Goal: Task Accomplishment & Management: Manage account settings

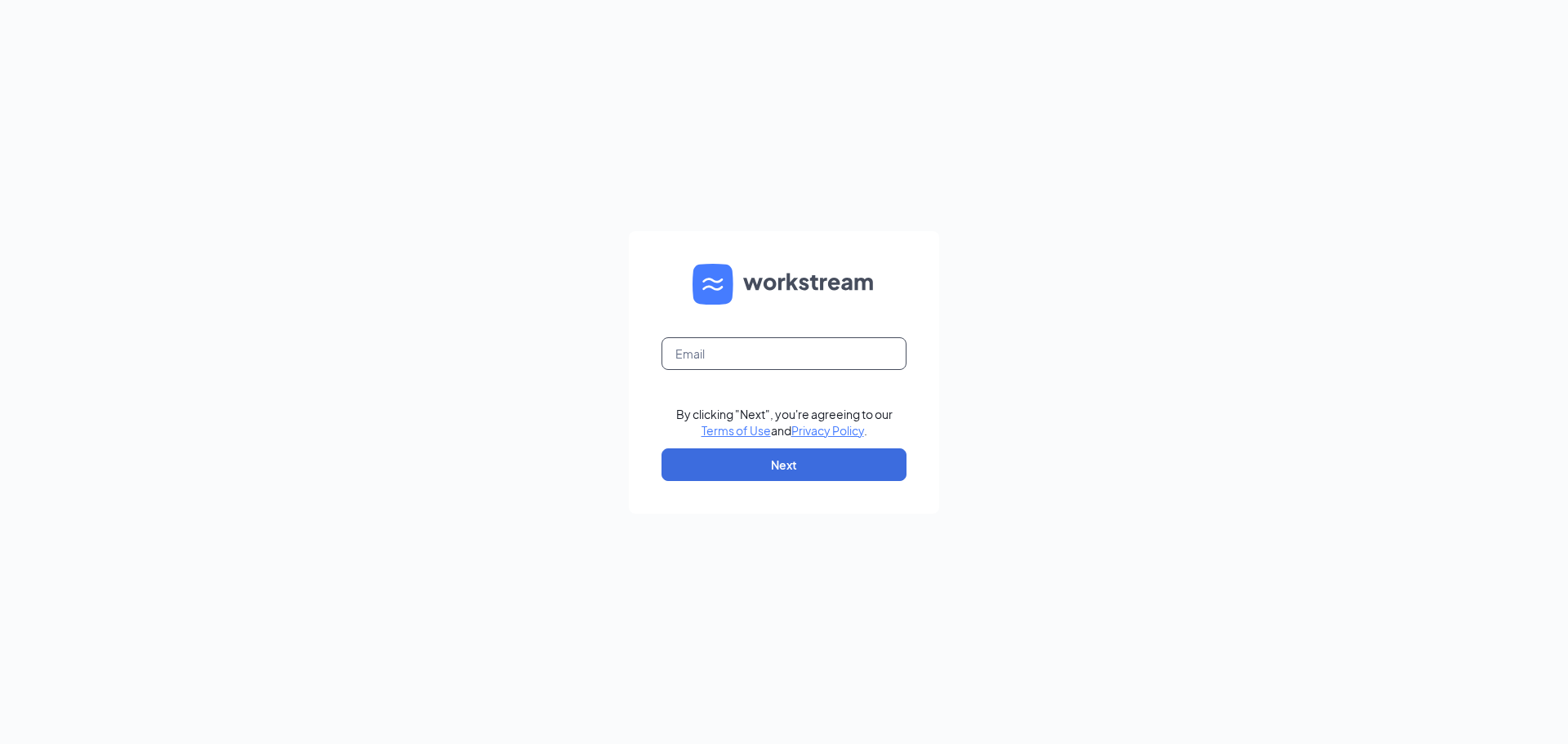
click at [793, 367] on input "text" at bounding box center [784, 353] width 245 height 33
type input "[PERSON_NAME][EMAIL_ADDRESS][DOMAIN_NAME]"
click at [825, 466] on button "Next" at bounding box center [784, 464] width 245 height 33
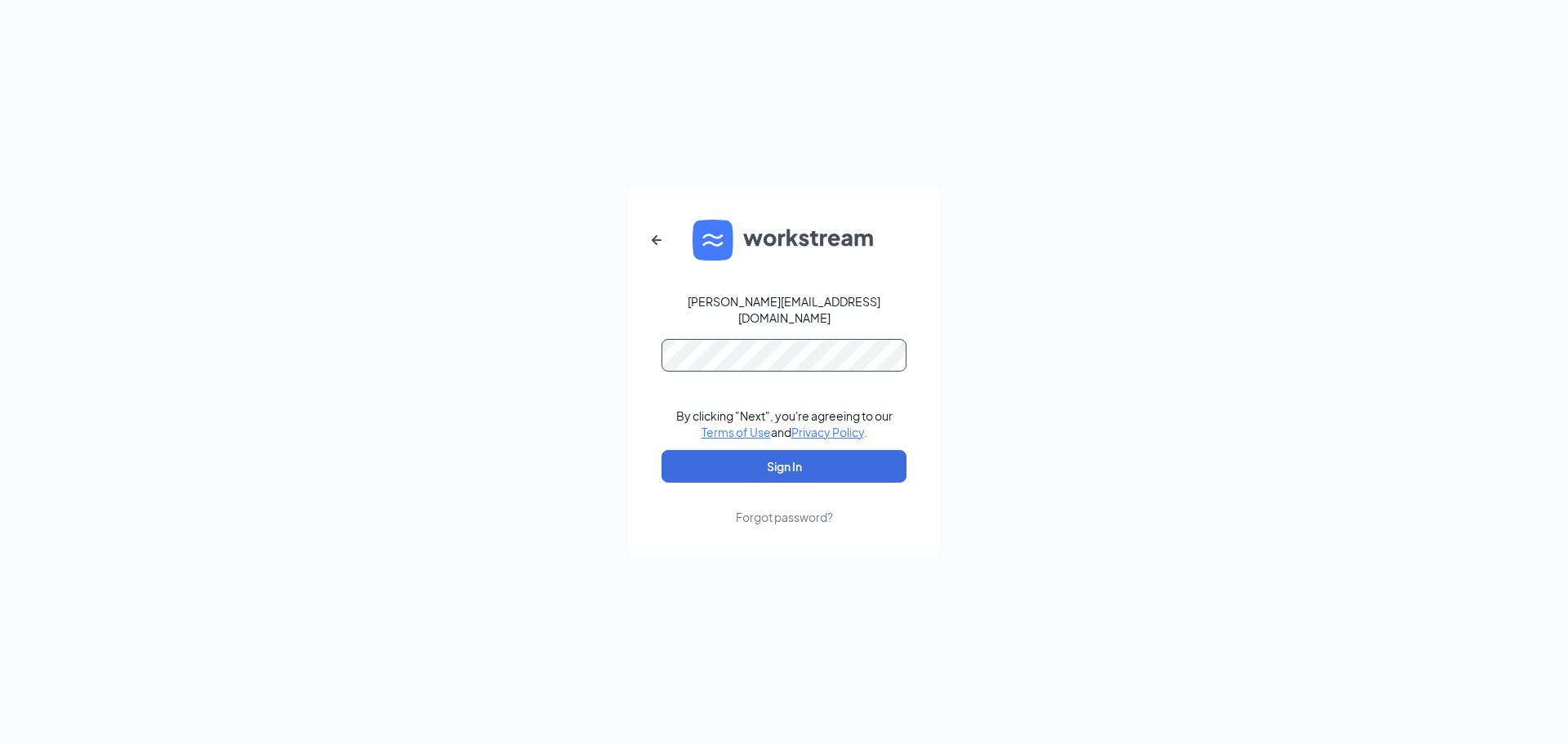
click at [662, 450] on button "Sign In" at bounding box center [784, 466] width 245 height 33
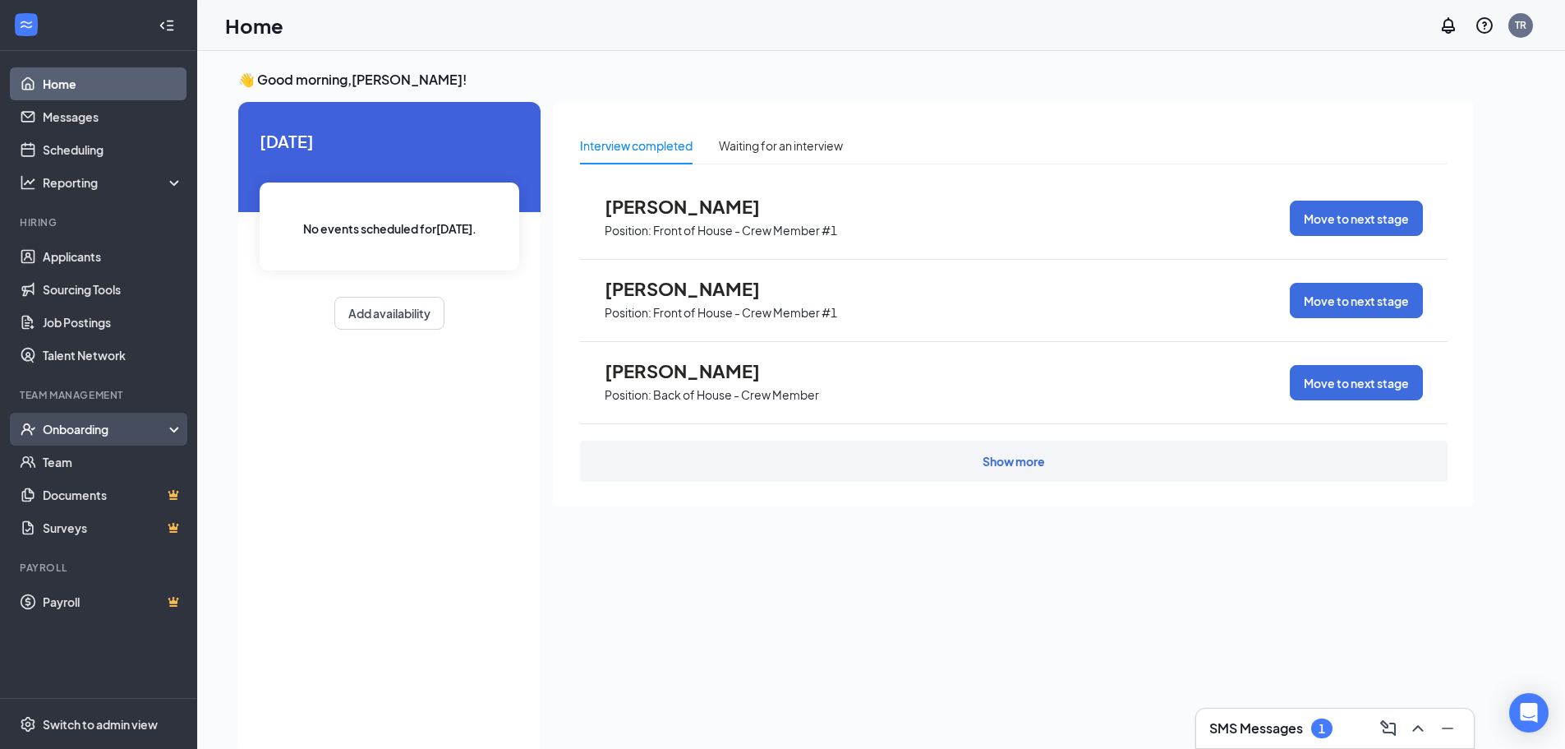
click at [67, 423] on div "Onboarding" at bounding box center [106, 429] width 127 height 16
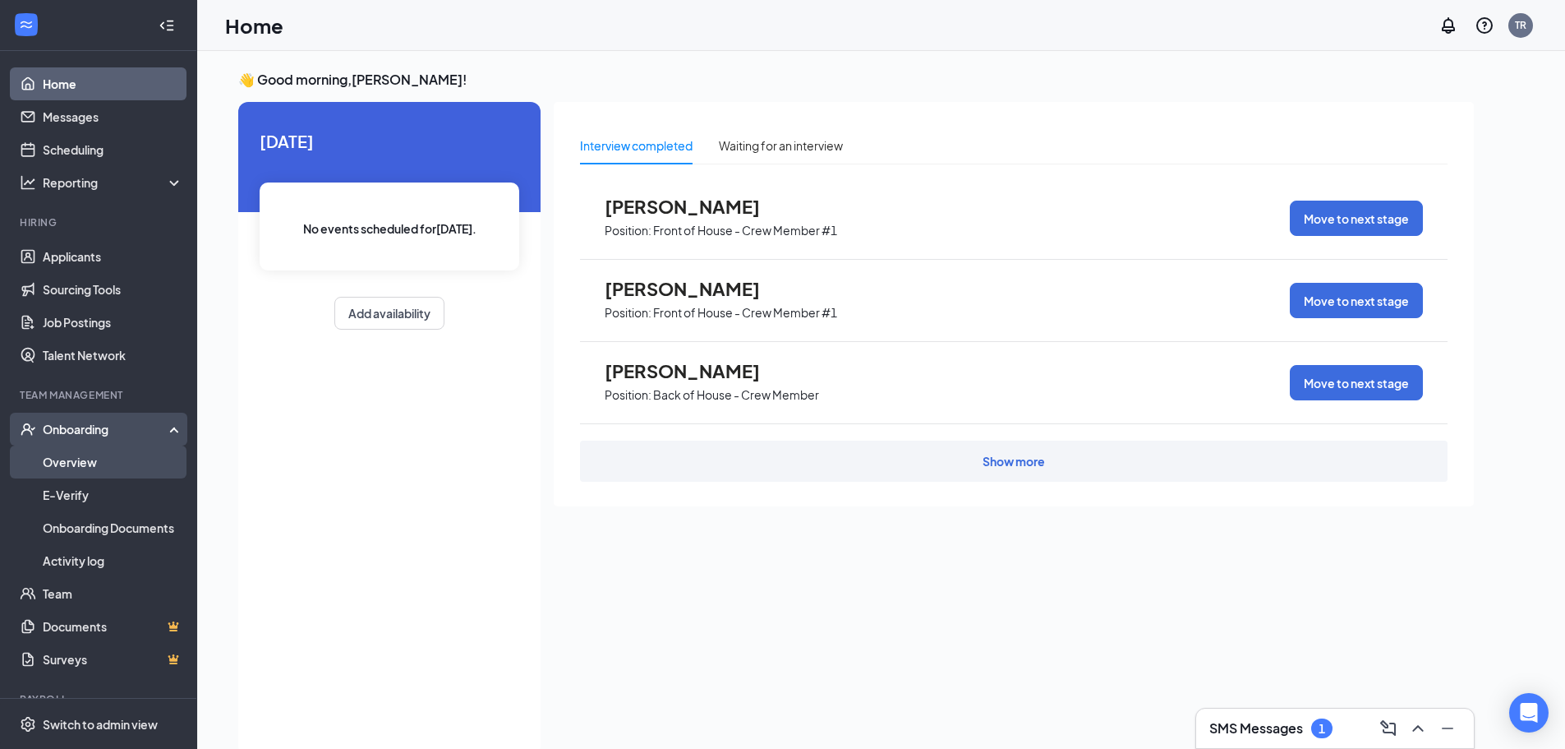
click at [63, 460] on link "Overview" at bounding box center [113, 461] width 141 height 33
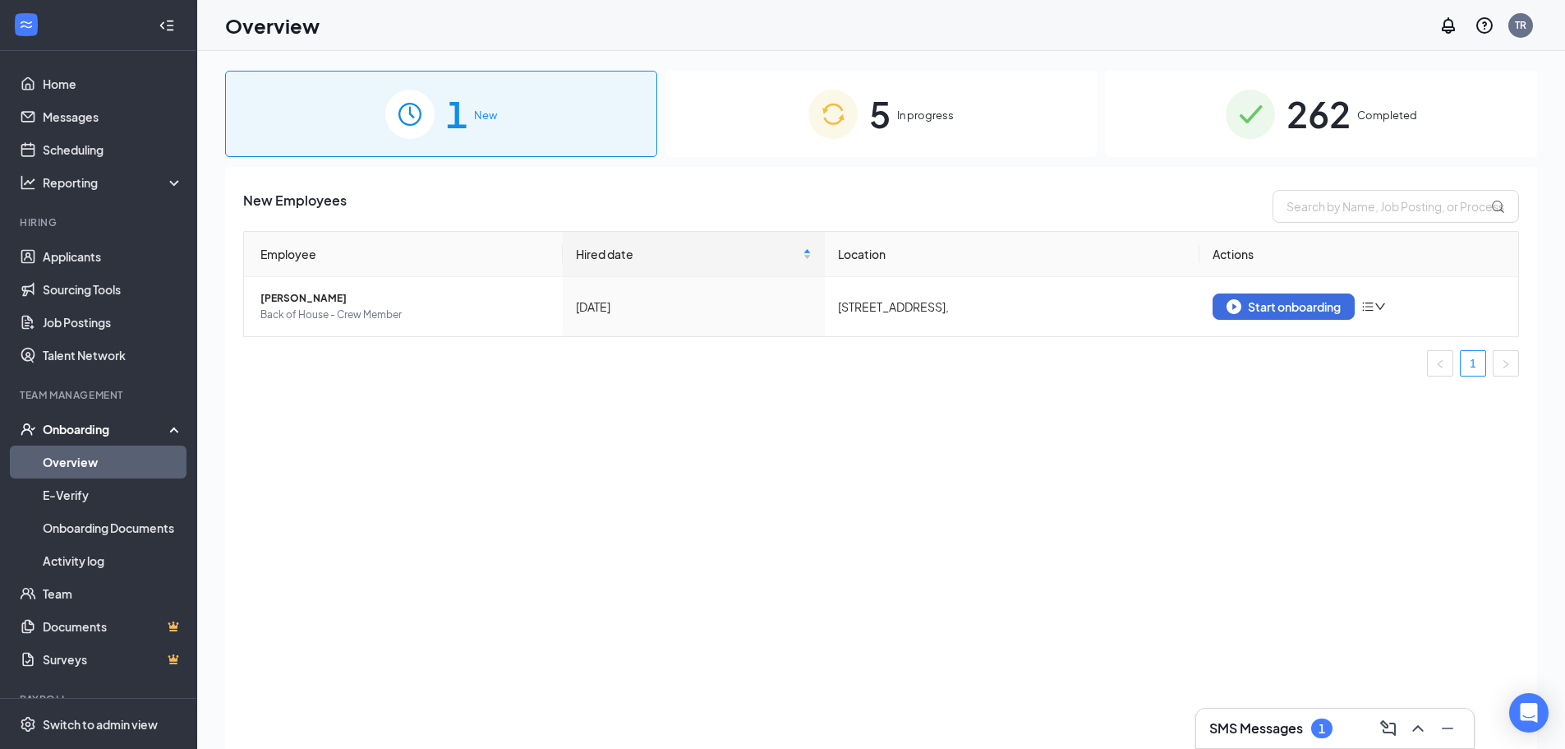
click at [970, 131] on div "5 In progress" at bounding box center [882, 114] width 432 height 86
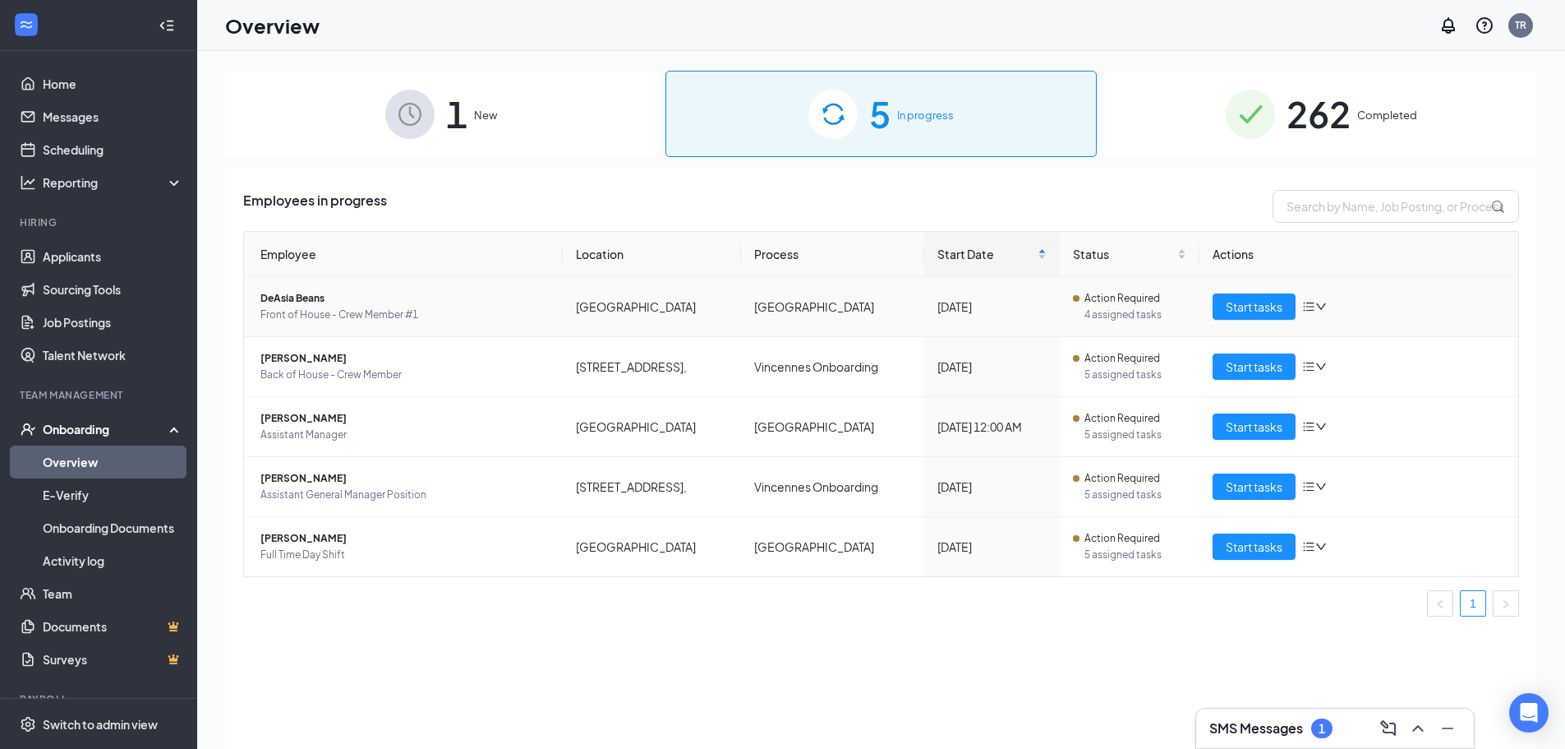
click at [1316, 312] on icon "bars" at bounding box center [1308, 306] width 13 height 13
click at [1371, 412] on div "Remove from onboarding" at bounding box center [1401, 413] width 177 height 16
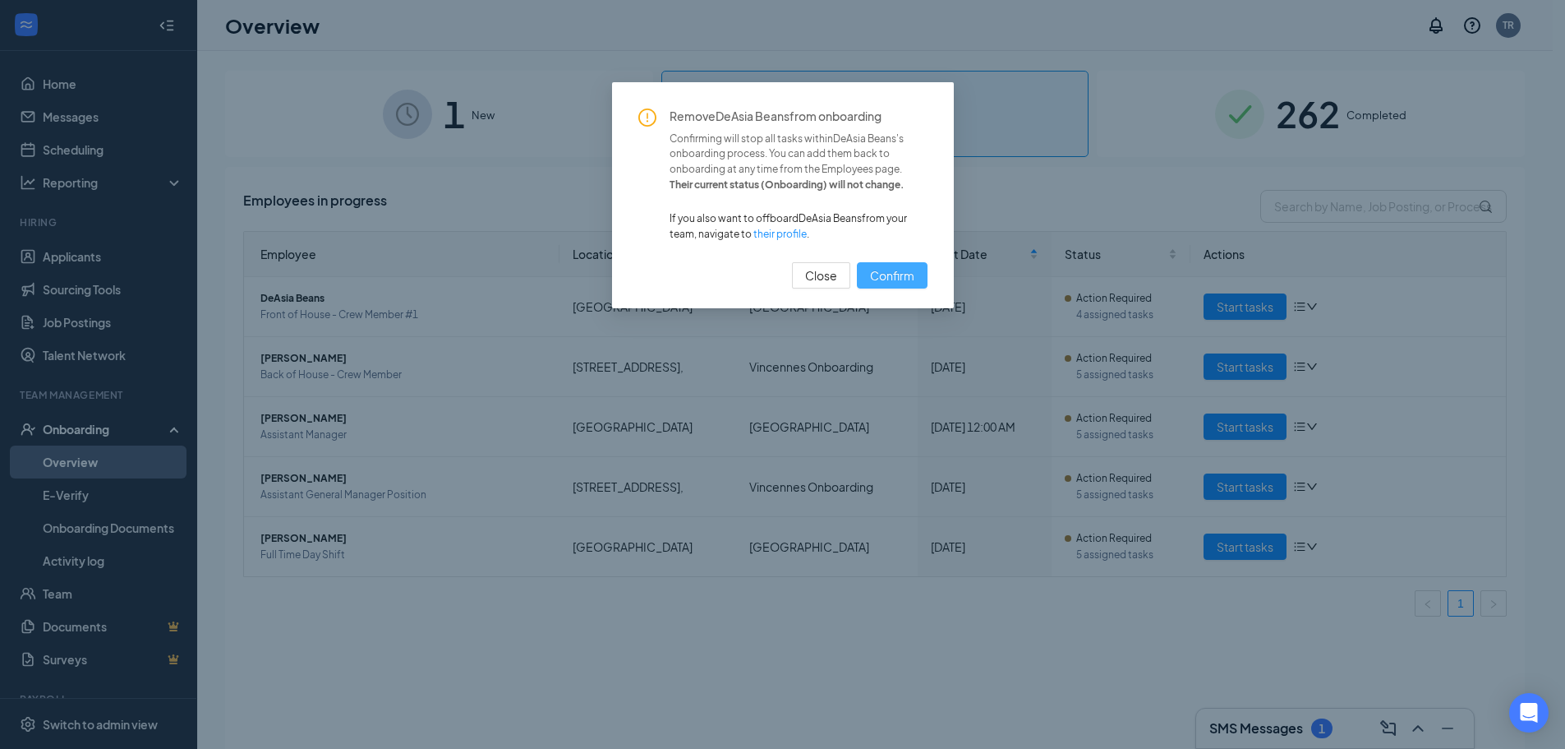
click at [898, 267] on span "Confirm" at bounding box center [892, 275] width 44 height 18
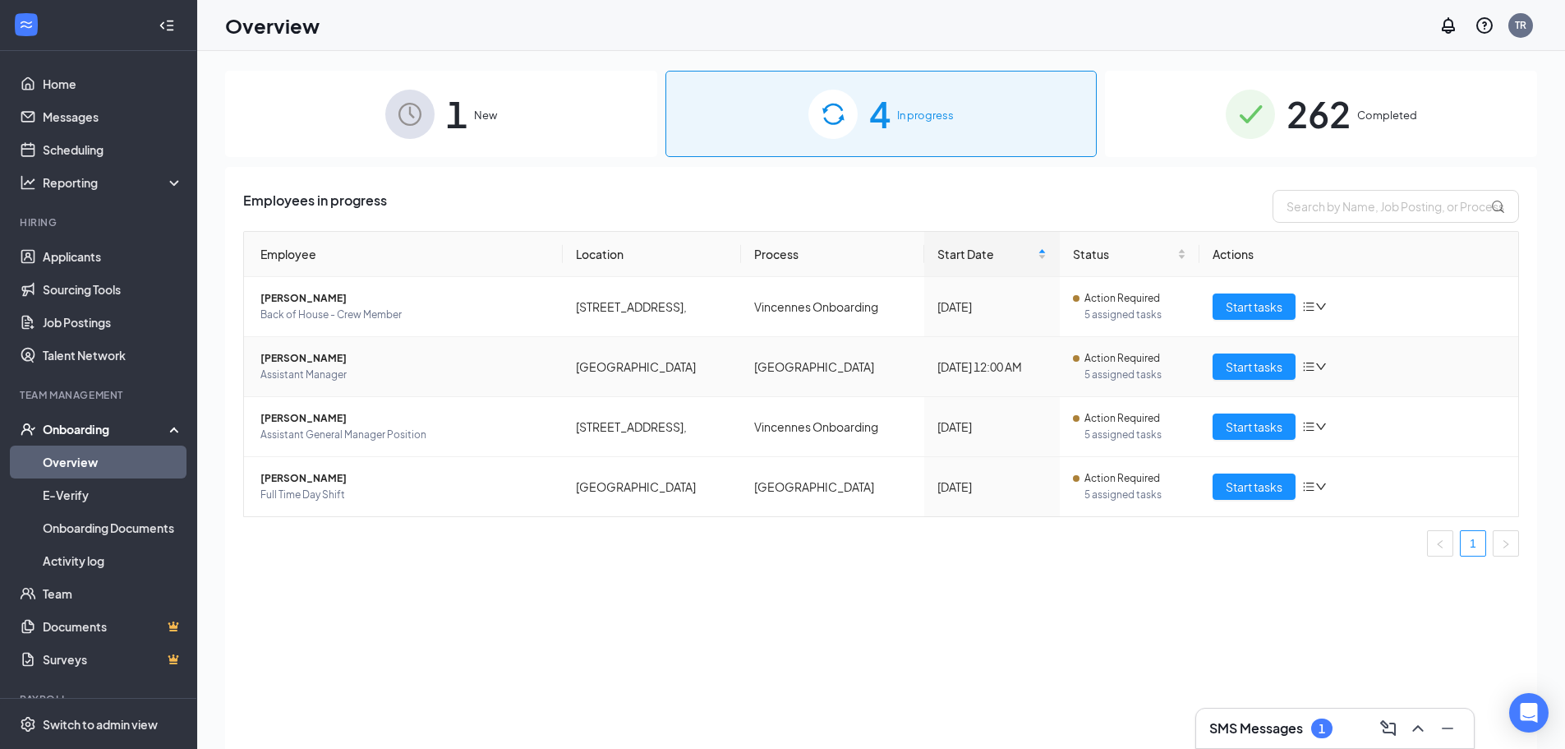
click at [1112, 362] on span "Action Required" at bounding box center [1123, 358] width 76 height 16
click at [1231, 372] on span "Start tasks" at bounding box center [1254, 366] width 57 height 18
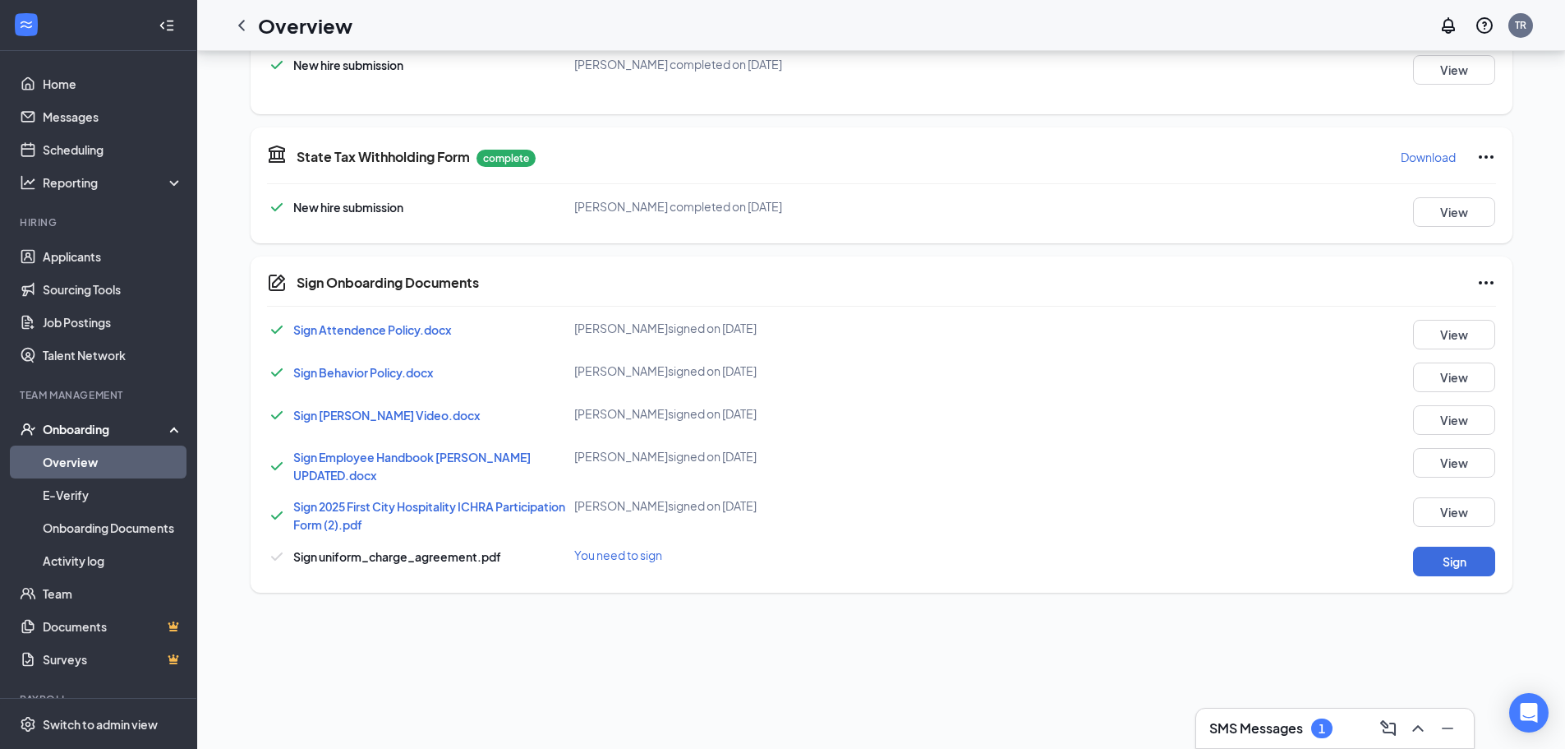
scroll to position [575, 0]
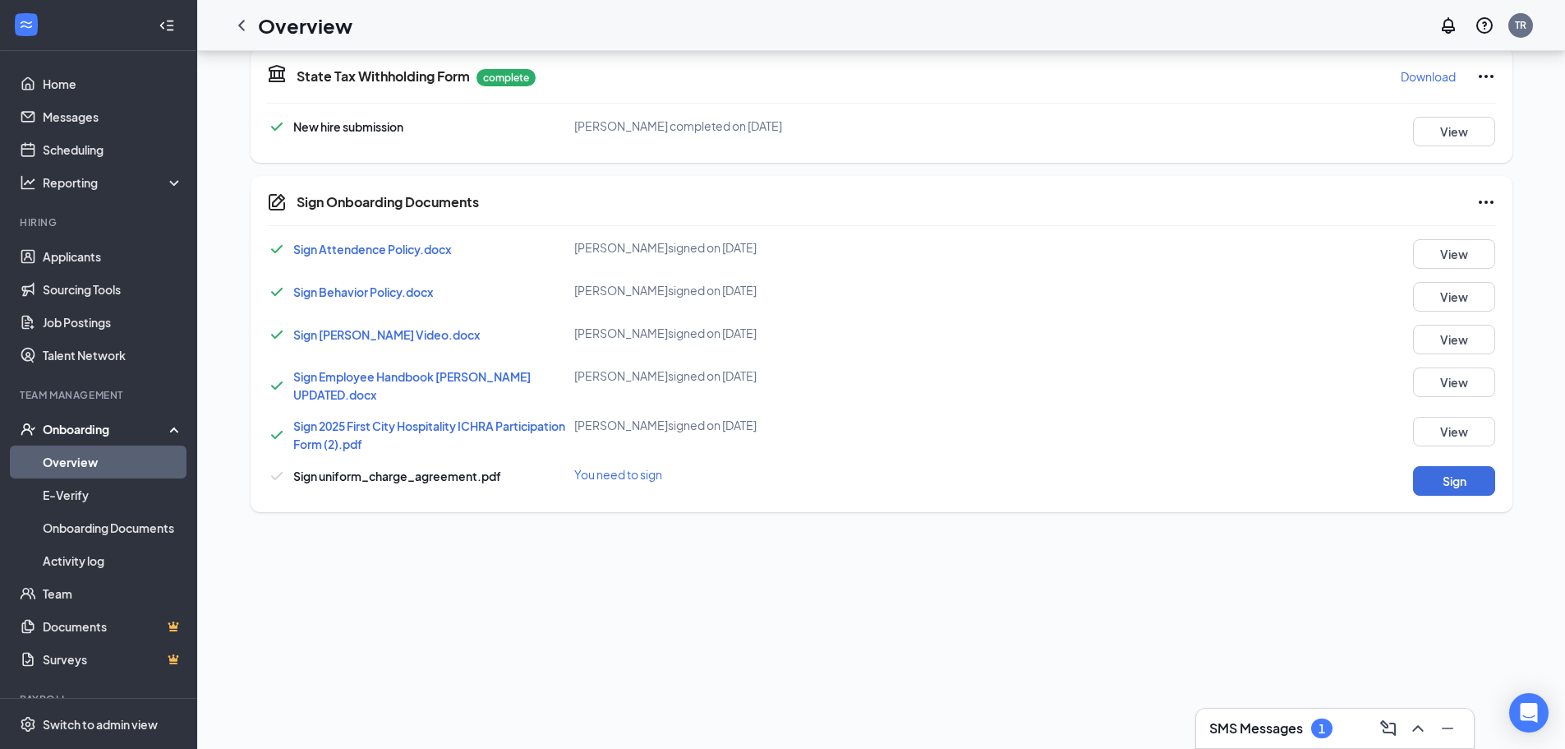
click at [1430, 452] on div "Sign Attendence Policy.docx mariah martinez signed on Sep 15 View Sign Behavior…" at bounding box center [881, 367] width 1229 height 256
click at [1428, 466] on button "Sign" at bounding box center [1454, 481] width 82 height 30
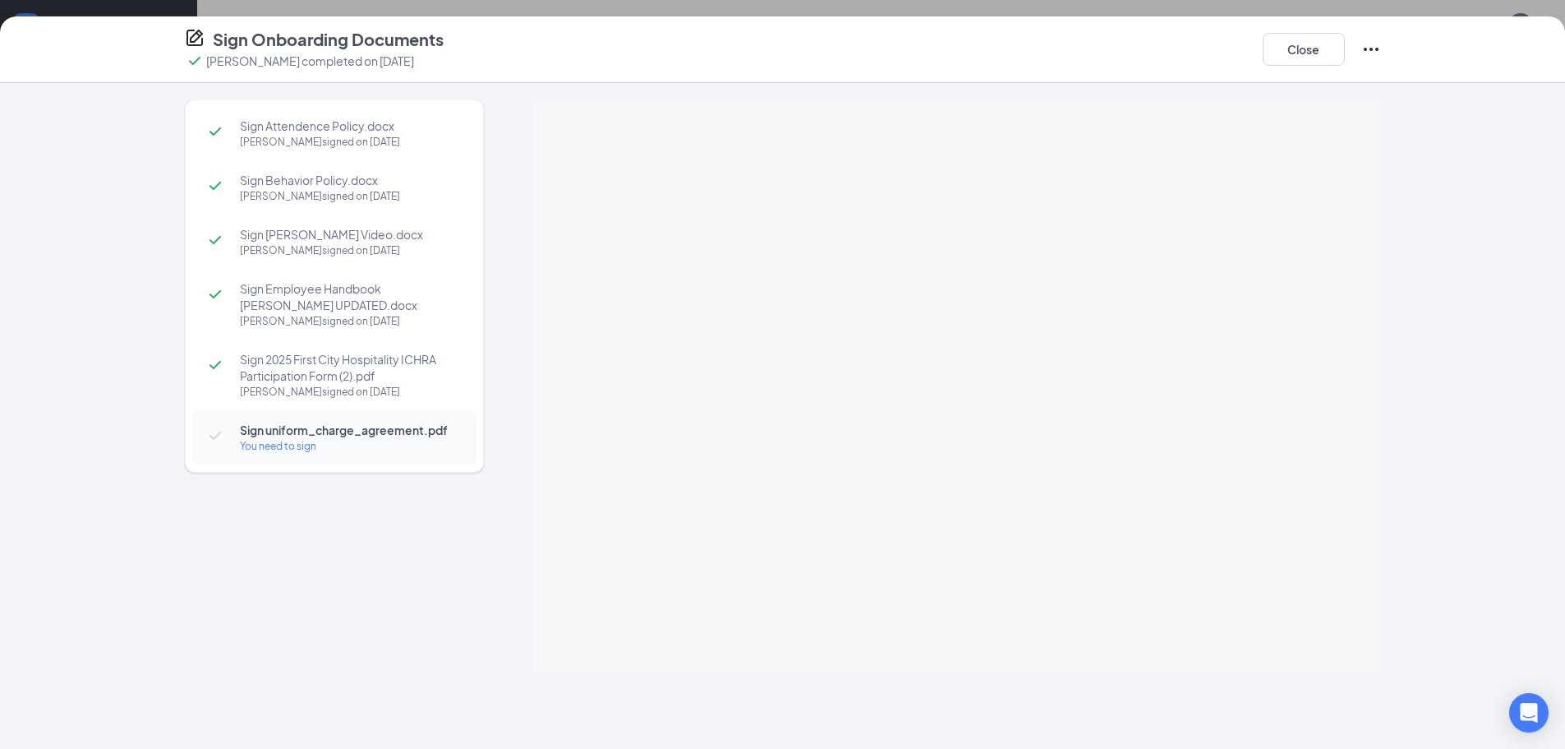
scroll to position [657, 0]
click at [1316, 58] on button "Close" at bounding box center [1304, 49] width 82 height 33
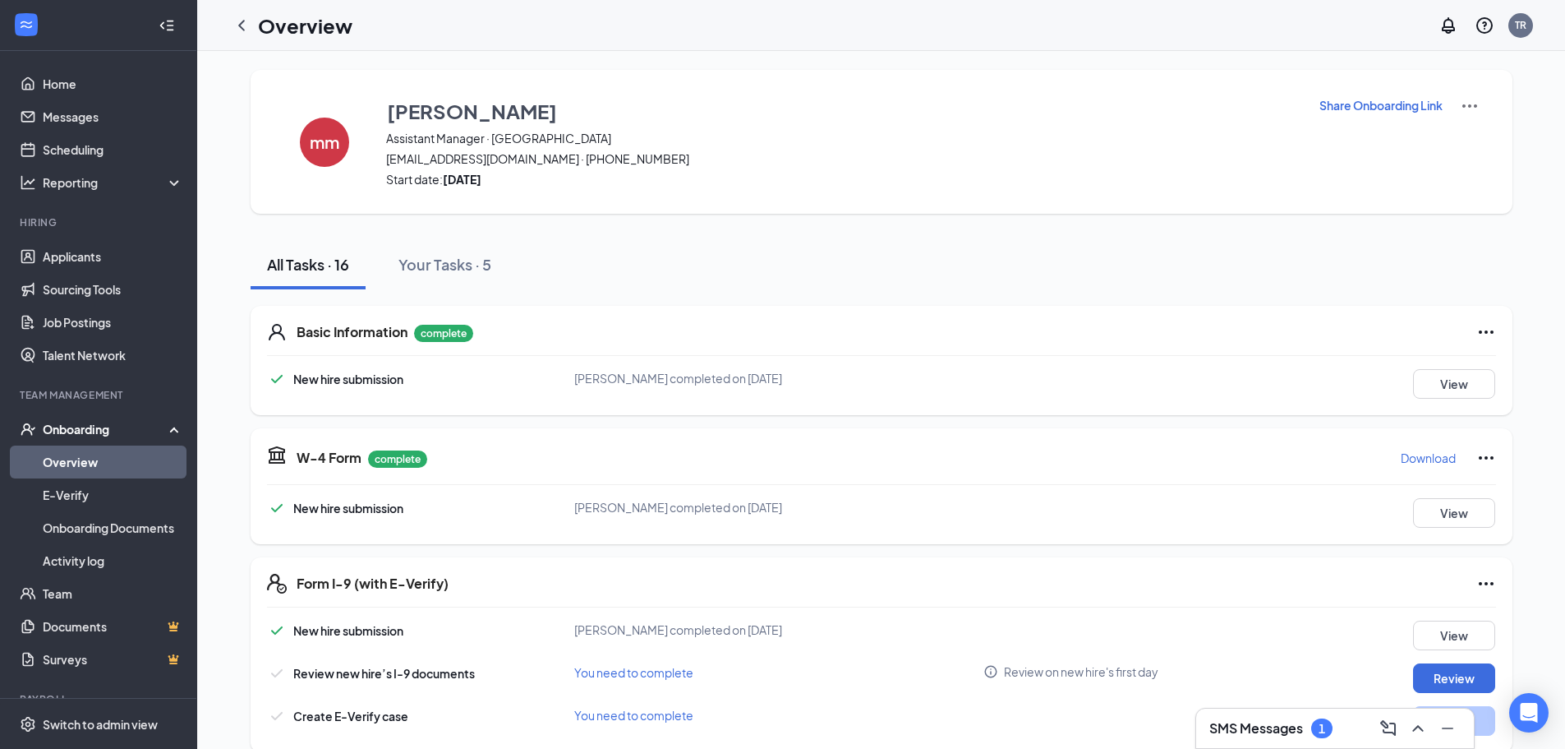
scroll to position [0, 0]
click at [247, 25] on icon "ChevronLeft" at bounding box center [242, 26] width 20 height 20
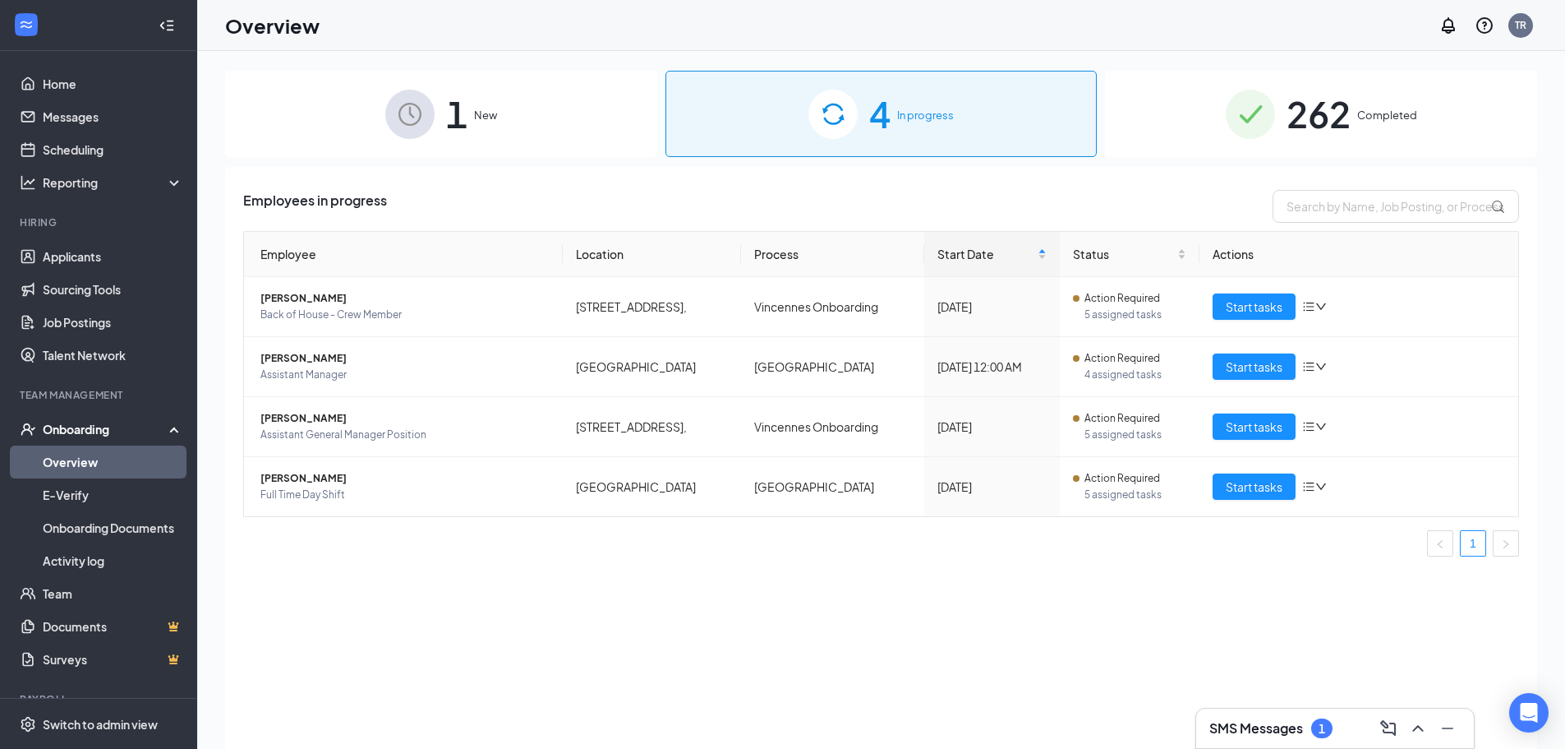
click at [587, 141] on div "1 New" at bounding box center [441, 114] width 432 height 86
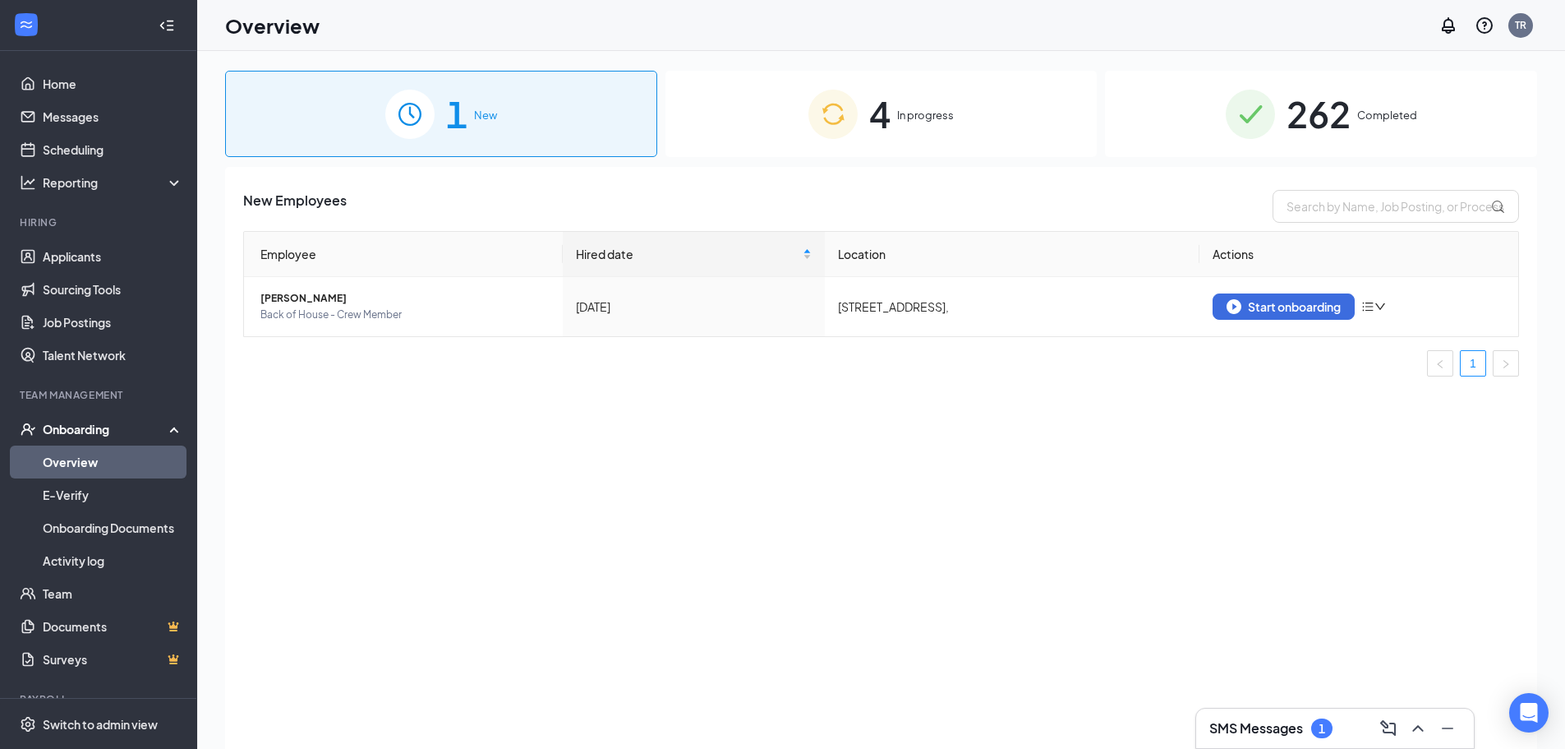
click at [909, 99] on div "4 In progress" at bounding box center [882, 114] width 432 height 86
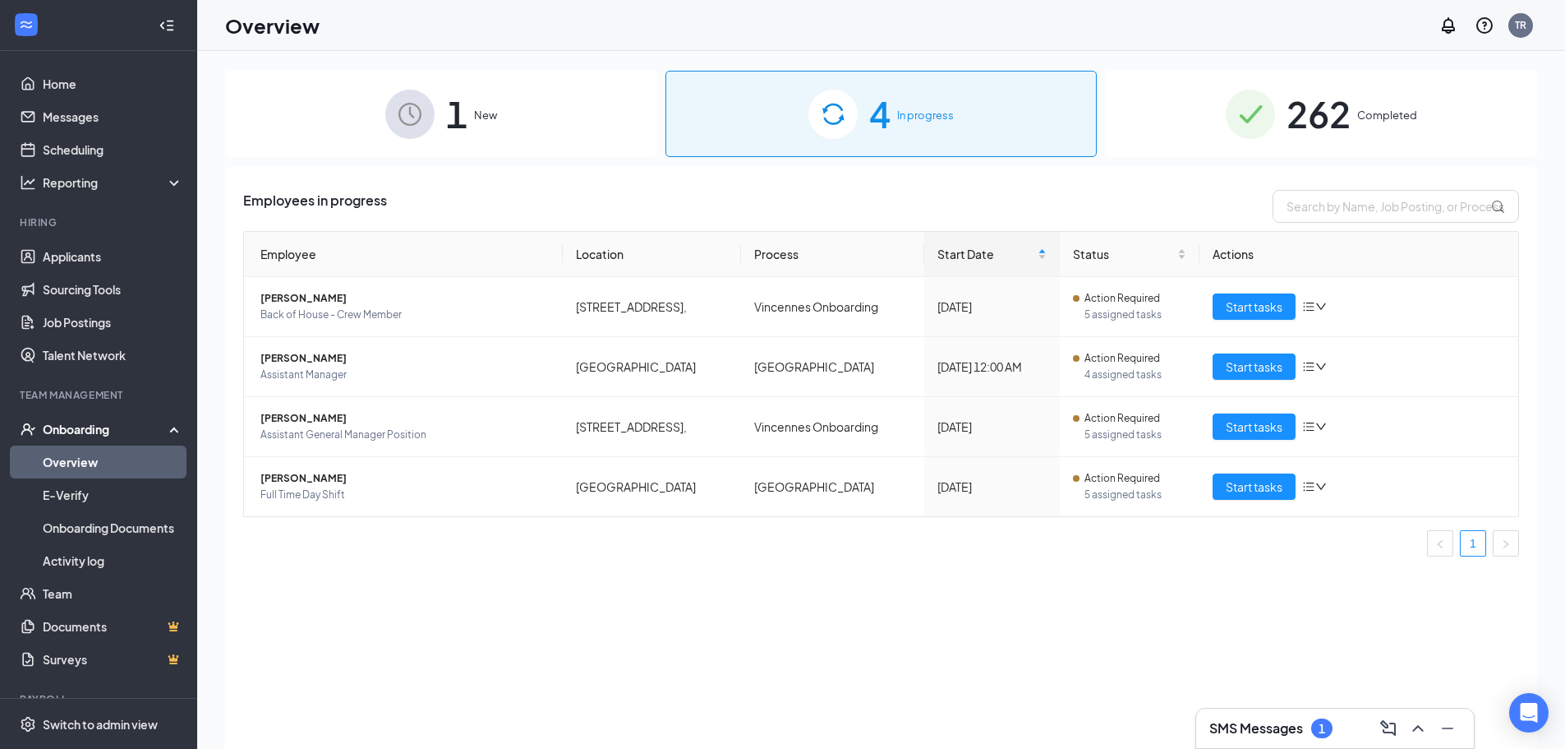
click at [1247, 735] on h3 "SMS Messages" at bounding box center [1257, 728] width 94 height 18
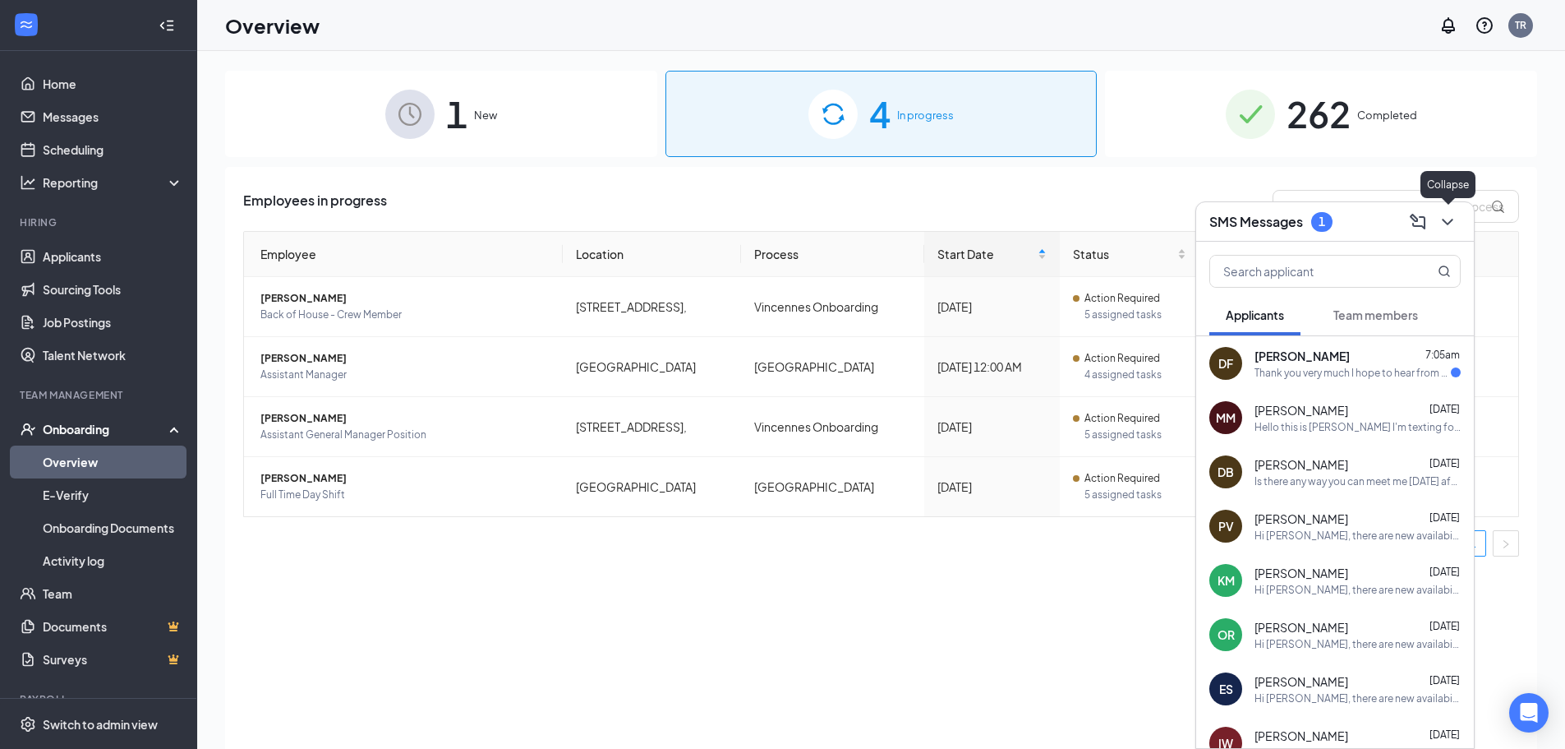
click at [1459, 223] on button at bounding box center [1448, 222] width 26 height 26
